Goal: Task Accomplishment & Management: Use online tool/utility

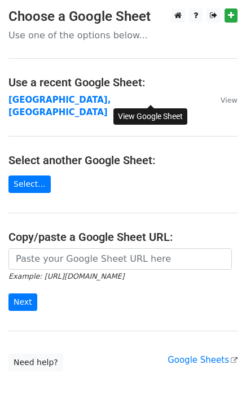
click at [220, 102] on small "View" at bounding box center [228, 100] width 17 height 8
click at [21, 293] on input "Next" at bounding box center [22, 301] width 29 height 17
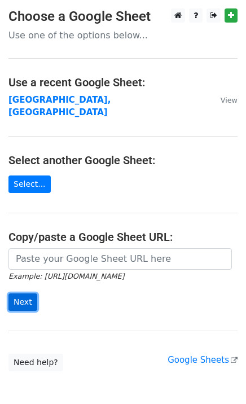
click at [20, 293] on input "Next" at bounding box center [22, 301] width 29 height 17
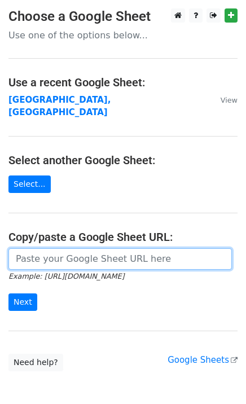
click at [91, 248] on input "url" at bounding box center [119, 258] width 223 height 21
paste input "https://docs.google.com/spreadsheets/d/1VV8DuClmJ5auXL7SctenfIfykF_SlFQrcLPEN-a…"
type input "https://docs.google.com/spreadsheets/d/1VV8DuClmJ5auXL7SctenfIfykF_SlFQrcLPEN-a…"
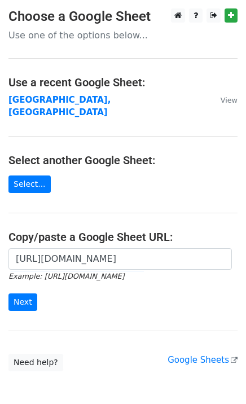
scroll to position [0, 0]
click at [56, 303] on div "https://docs.google.com/spreadsheets/d/1VV8DuClmJ5auXL7SctenfIfykF_SlFQrcLPEN-a…" at bounding box center [123, 285] width 246 height 74
click at [29, 293] on input "Next" at bounding box center [22, 301] width 29 height 17
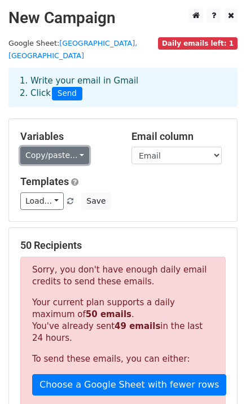
click at [72, 147] on link "Copy/paste..." at bounding box center [54, 155] width 69 height 17
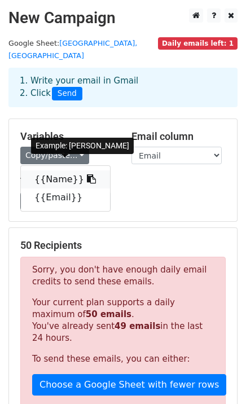
click at [87, 174] on icon at bounding box center [91, 178] width 9 height 9
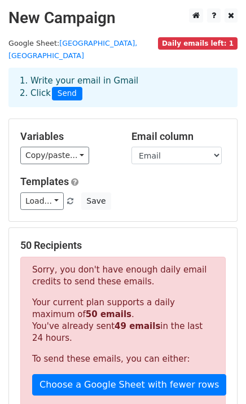
click at [226, 45] on span "Daily emails left: 1" at bounding box center [197, 43] width 79 height 12
